Goal: Task Accomplishment & Management: Manage account settings

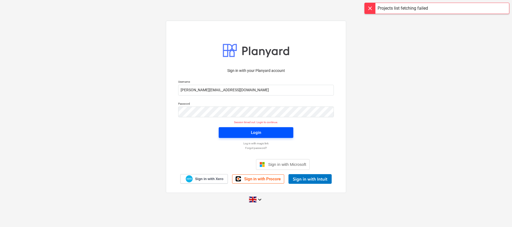
click at [253, 134] on div "Login" at bounding box center [256, 132] width 10 height 7
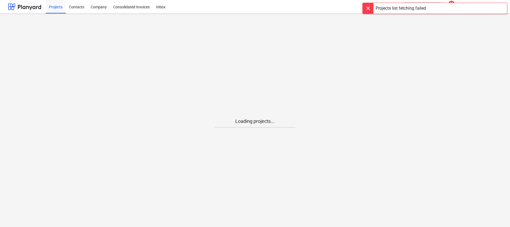
click at [371, 12] on div at bounding box center [368, 8] width 11 height 11
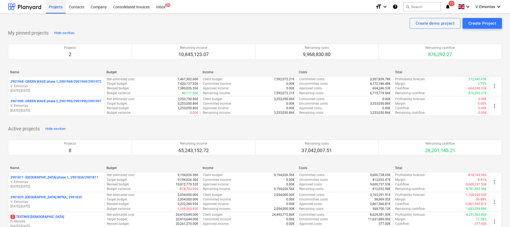
click at [53, 7] on div "Projects" at bounding box center [56, 7] width 20 height 14
click at [254, 29] on div "Create demo project Create Project My pinned projects Hide section Projects 2 R…" at bounding box center [255, 194] width 510 height 360
drag, startPoint x: 254, startPoint y: 29, endPoint x: 220, endPoint y: 29, distance: 33.8
click at [220, 29] on div "Create demo project Create Project My pinned projects Hide section Projects 2 R…" at bounding box center [255, 194] width 510 height 360
drag, startPoint x: 220, startPoint y: 29, endPoint x: 159, endPoint y: 30, distance: 61.5
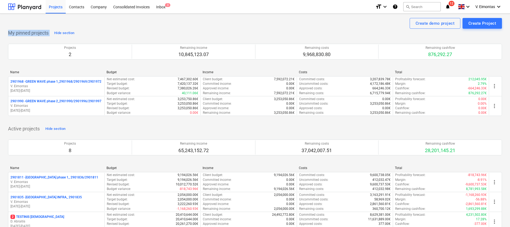
click at [159, 30] on div "My pinned projects Hide section Projects 2 Remaining income 10,845,123.07 Remai…" at bounding box center [255, 76] width 494 height 94
click at [305, 29] on div "My pinned projects Hide section Projects 2 Remaining income 10,845,123.07 Remai…" at bounding box center [255, 76] width 494 height 94
click at [284, 29] on div "My pinned projects Hide section Projects 2 Remaining income 10,845,123.07 Remai…" at bounding box center [255, 76] width 494 height 94
click at [343, 28] on div "Create demo project Create Project" at bounding box center [255, 23] width 494 height 11
click at [54, 5] on div "Projects" at bounding box center [56, 7] width 20 height 14
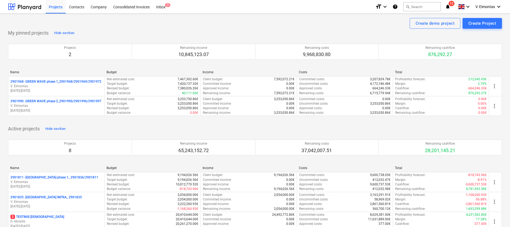
click at [235, 30] on div "My pinned projects Hide section Projects 2 Remaining income 10,845,123.07 Remai…" at bounding box center [255, 76] width 494 height 94
